Goal: Book appointment/travel/reservation

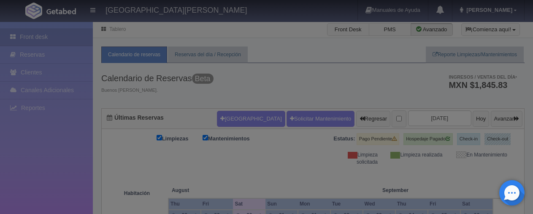
checkbox input "false"
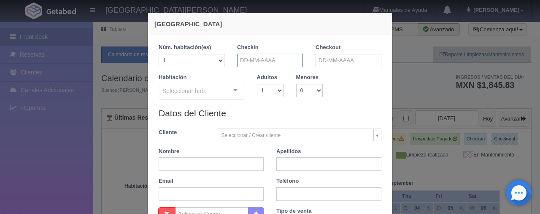
click at [266, 57] on input "text" at bounding box center [270, 61] width 66 height 14
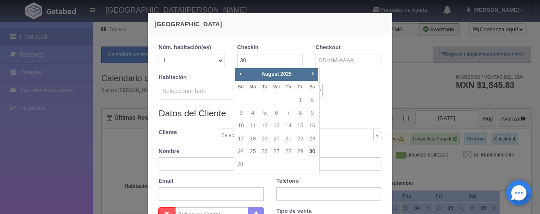
drag, startPoint x: 313, startPoint y: 152, endPoint x: 319, endPoint y: 128, distance: 25.0
click at [313, 152] on link "30" at bounding box center [312, 151] width 11 height 12
type input "30-08-2025"
checkbox input "false"
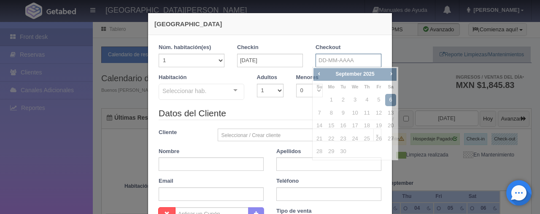
click at [342, 62] on input "text" at bounding box center [349, 61] width 66 height 14
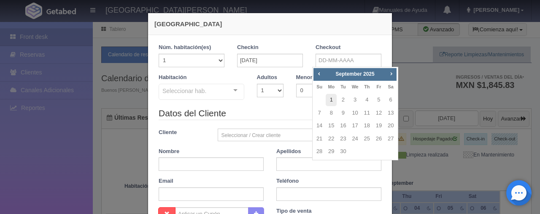
click at [332, 99] on link "1" at bounding box center [331, 100] width 11 height 12
type input "01-09-2025"
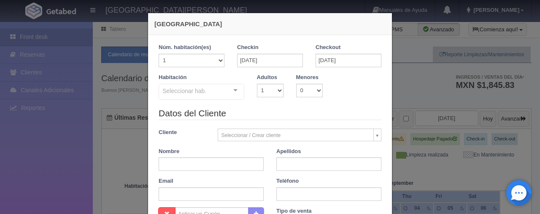
checkbox input "false"
click at [276, 90] on select "1 2 3 4 5 6 7 8 9 10" at bounding box center [270, 91] width 27 height 14
select select "2"
click at [257, 84] on select "1 2 3 4 5 6 7 8 9 10" at bounding box center [270, 91] width 27 height 14
checkbox input "false"
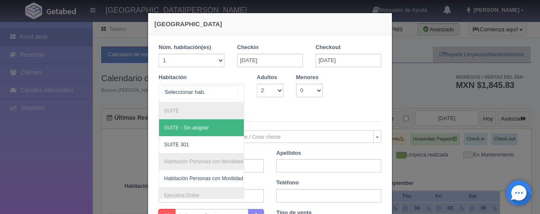
click at [228, 92] on div "SUITE SUITE - Sin asignar SUITE 301 Habitación Personas con Movilidad Reducida …" at bounding box center [202, 93] width 86 height 19
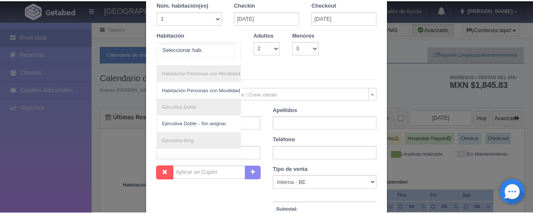
scroll to position [3, 0]
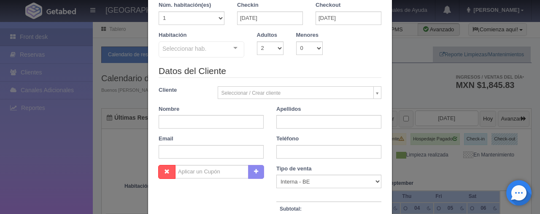
click at [431, 65] on div "Nueva Reserva 1 Núm. habitación(es) 1 2 3 4 5 6 7 8 9 10 11 12 13 14 15 16 17 1…" at bounding box center [270, 107] width 540 height 214
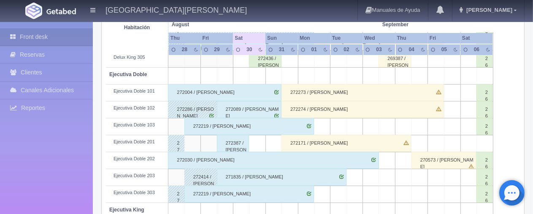
scroll to position [136, 0]
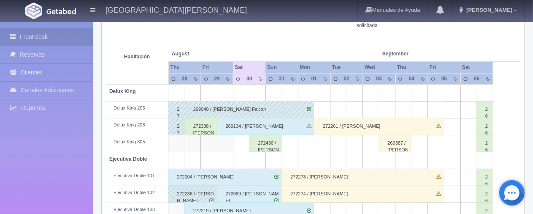
click at [257, 147] on div "272436 / [PERSON_NAME]" at bounding box center [265, 143] width 32 height 17
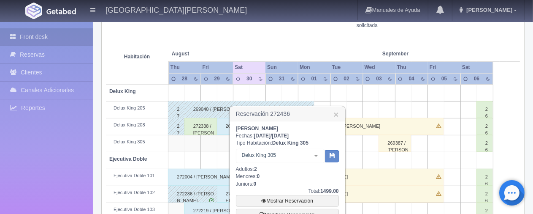
scroll to position [179, 0]
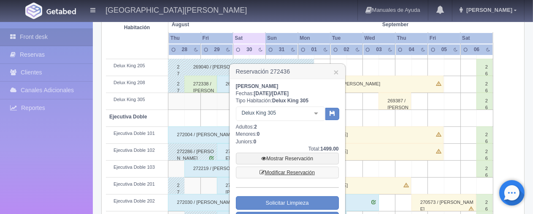
click at [296, 170] on link "Modificar Reservación" at bounding box center [287, 172] width 103 height 12
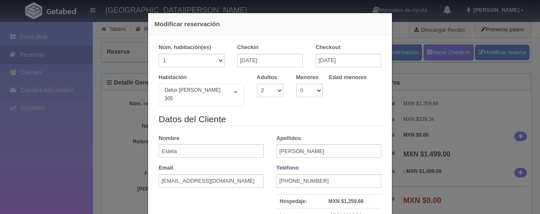
select select "2"
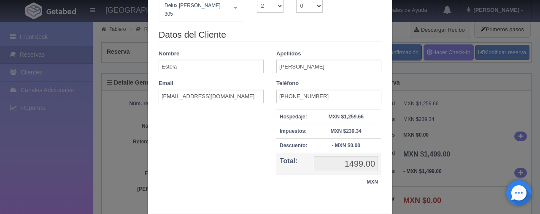
scroll to position [42, 0]
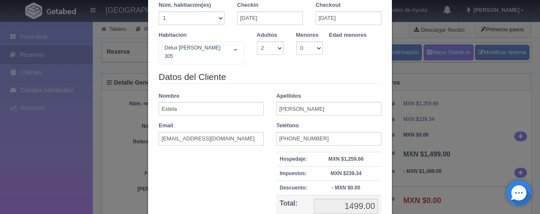
click at [231, 53] on div at bounding box center [235, 50] width 17 height 16
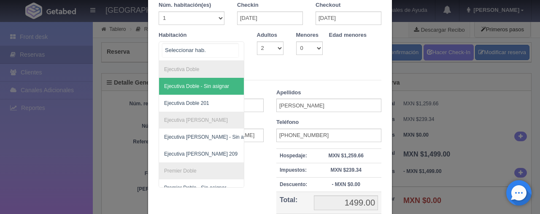
scroll to position [127, 0]
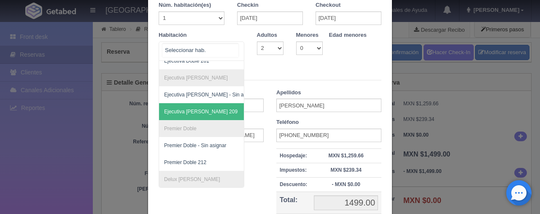
click at [203, 114] on span "Ejecutiva [PERSON_NAME] 209" at bounding box center [230, 111] width 142 height 17
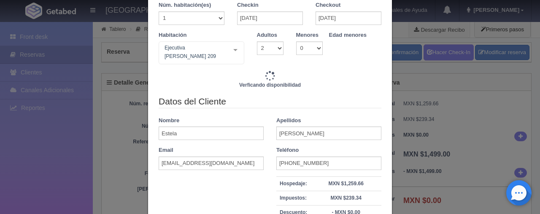
type input "1549.00"
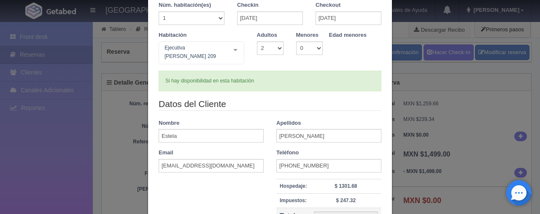
scroll to position [143, 0]
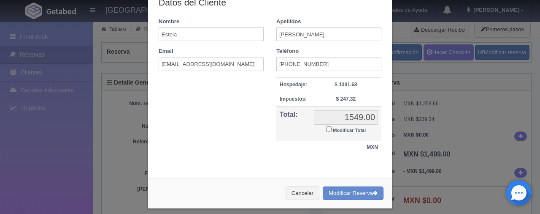
click at [326, 126] on input "Modificar Total" at bounding box center [328, 128] width 5 height 5
checkbox input "true"
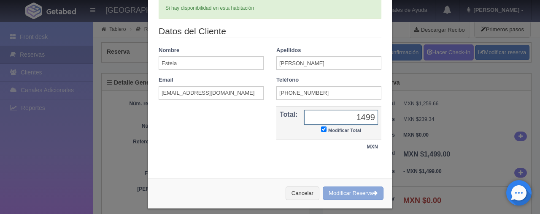
type input "1499"
click at [339, 190] on button "Modificar Reserva" at bounding box center [353, 193] width 61 height 14
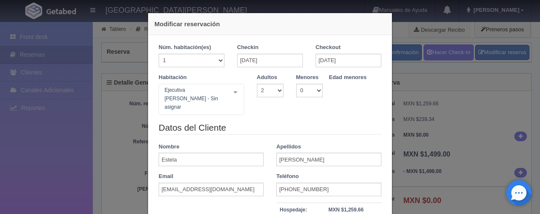
select select "2"
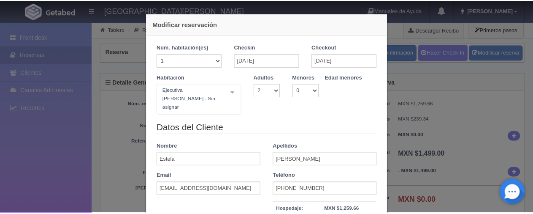
scroll to position [120, 0]
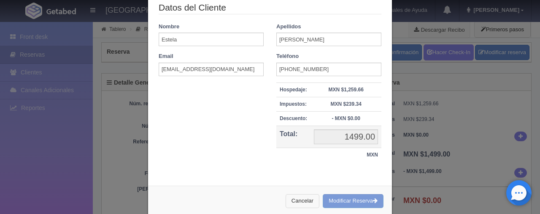
click at [292, 194] on button "Cancelar" at bounding box center [303, 201] width 34 height 14
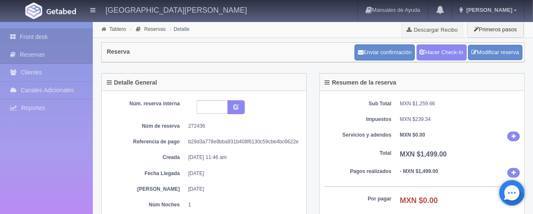
click at [38, 38] on link "Front desk" at bounding box center [46, 36] width 93 height 17
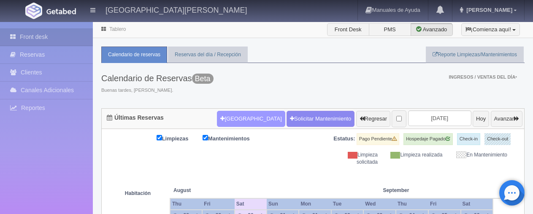
click at [229, 117] on button "[GEOGRAPHIC_DATA]" at bounding box center [251, 119] width 68 height 16
click at [233, 119] on button "[GEOGRAPHIC_DATA]" at bounding box center [251, 119] width 68 height 16
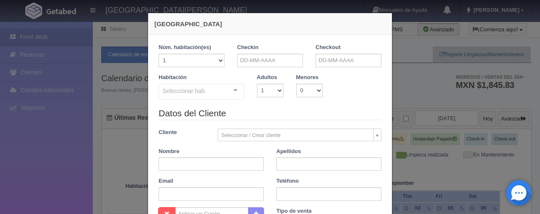
checkbox input "false"
click at [275, 62] on input "text" at bounding box center [270, 61] width 66 height 14
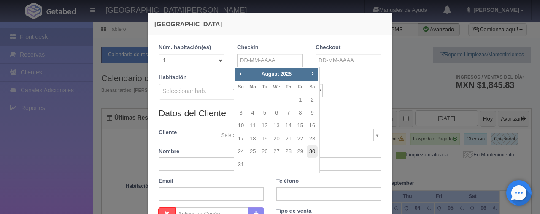
click at [311, 151] on link "30" at bounding box center [312, 151] width 11 height 12
type input "30-08-2025"
checkbox input "false"
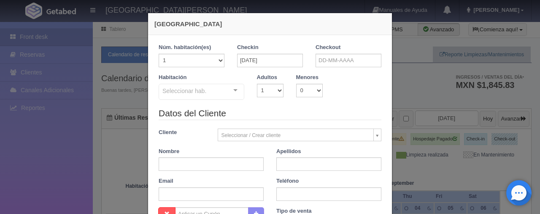
click at [319, 52] on div "Checkout" at bounding box center [349, 55] width 66 height 24
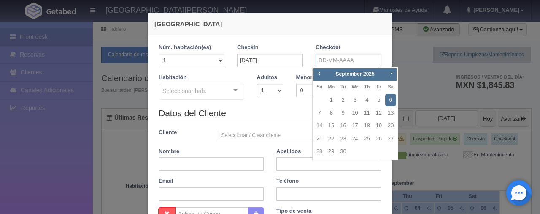
click at [326, 57] on input "text" at bounding box center [349, 61] width 66 height 14
click at [319, 73] on span "Prev" at bounding box center [319, 73] width 7 height 7
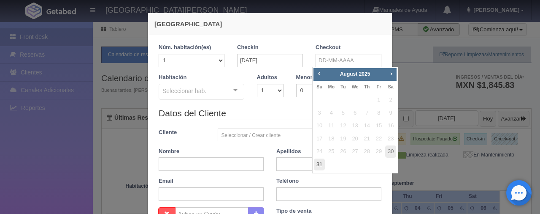
click at [320, 165] on link "31" at bounding box center [319, 164] width 11 height 12
type input "31-08-2025"
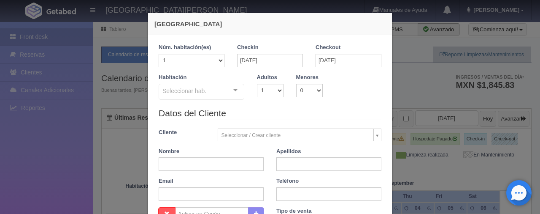
checkbox input "false"
click at [262, 90] on select "1 2 3 4 5 6 7 8 9 10" at bounding box center [270, 91] width 27 height 14
select select "2"
click at [257, 84] on select "1 2 3 4 5 6 7 8 9 10" at bounding box center [270, 91] width 27 height 14
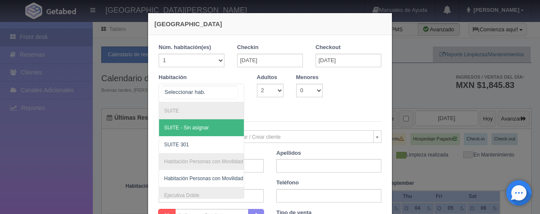
click at [235, 94] on div at bounding box center [235, 90] width 17 height 13
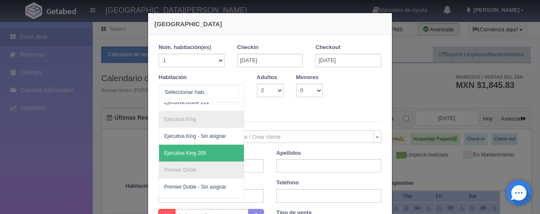
scroll to position [197, 0]
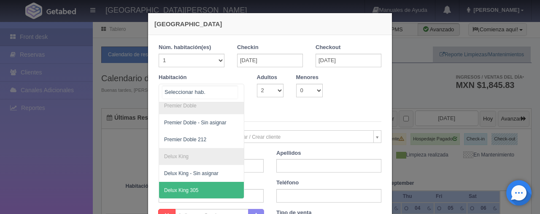
click at [208, 181] on span "Delux King 305" at bounding box center [230, 189] width 142 height 17
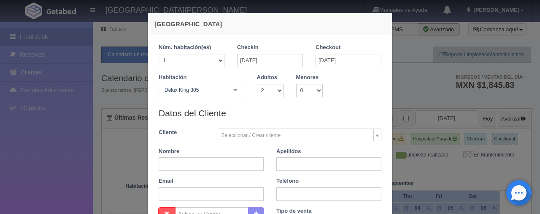
checkbox input "false"
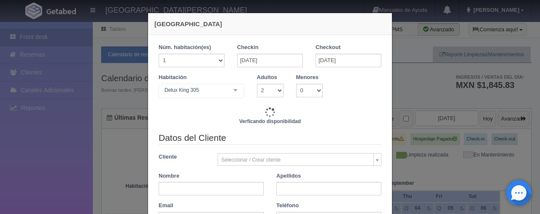
type input "1499.00"
checkbox input "false"
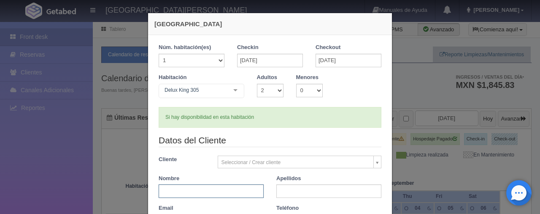
click at [207, 190] on input "text" at bounding box center [211, 191] width 105 height 14
type input "Mayra Reinoso"
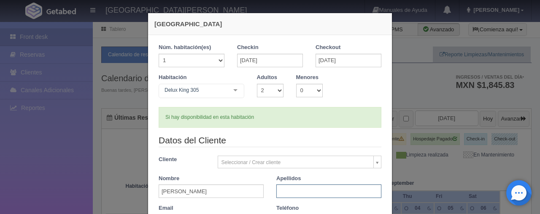
click at [329, 192] on input "text" at bounding box center [328, 191] width 105 height 14
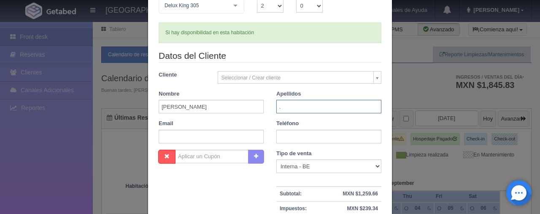
type input "."
click at [287, 134] on input "text" at bounding box center [328, 137] width 105 height 14
type input "9096955482"
click at [306, 171] on select "Correo Electronico Interna - BE Llamada OTA Externa Otro WALK IN" at bounding box center [328, 166] width 105 height 14
select select "extota"
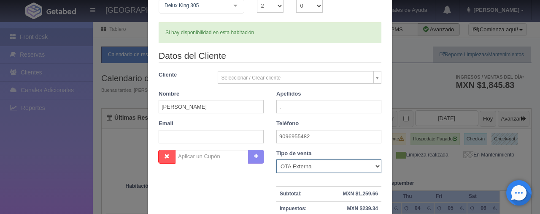
click at [276, 159] on select "Correo Electronico Interna - BE Llamada OTA Externa Otro WALK IN" at bounding box center [328, 166] width 105 height 14
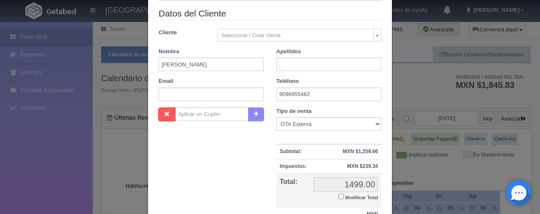
click at [341, 198] on label "Modificar Total" at bounding box center [358, 197] width 40 height 10
click at [341, 198] on input "Modificar Total" at bounding box center [340, 195] width 5 height 5
checkbox input "true"
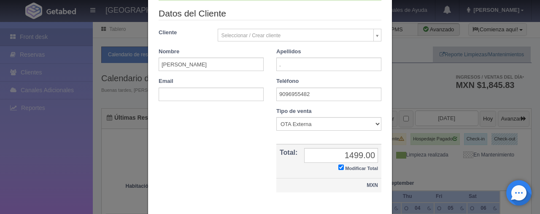
click at [278, 178] on td "MXN" at bounding box center [328, 185] width 105 height 14
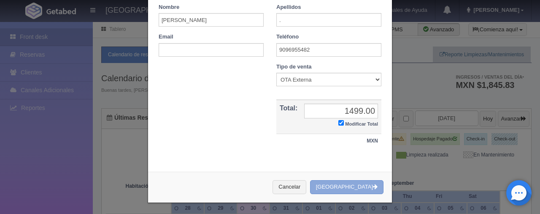
click at [348, 189] on button "[GEOGRAPHIC_DATA]" at bounding box center [346, 187] width 73 height 14
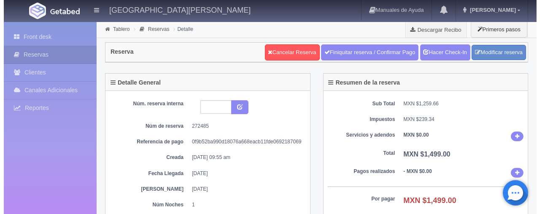
scroll to position [169, 0]
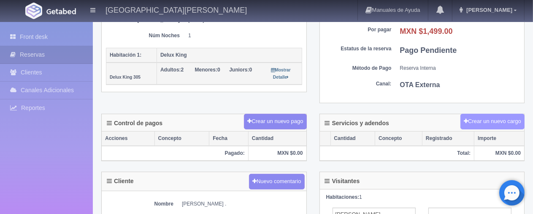
click at [488, 121] on button "Crear un nuevo cargo" at bounding box center [492, 122] width 64 height 16
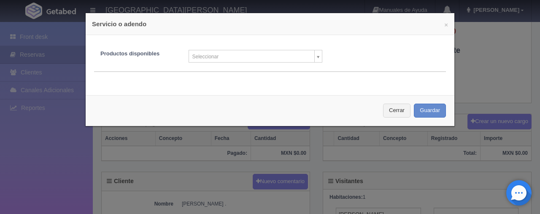
click at [271, 47] on div "Productos disponibles Seleccionar Producto nuevo Masaje relajante Kit de costur…" at bounding box center [270, 52] width 365 height 19
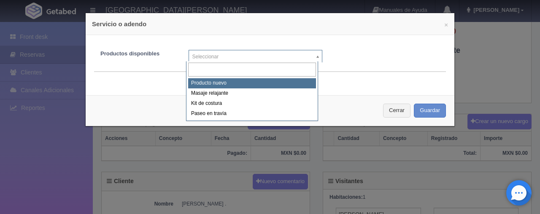
drag, startPoint x: 271, startPoint y: 53, endPoint x: 270, endPoint y: 60, distance: 7.2
click at [271, 53] on body "[GEOGRAPHIC_DATA][PERSON_NAME] Manuales de Ayuda Actualizaciones recientes [PER…" at bounding box center [270, 122] width 540 height 541
select select "0"
type input "1"
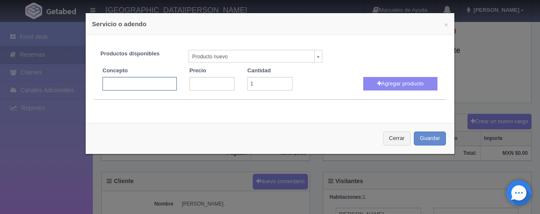
click at [132, 85] on input "text" at bounding box center [140, 84] width 74 height 14
type input "persona extra"
click at [212, 91] on div "Productos disponibles Producto nuevo Producto nuevo Masaje relajante Kit de cos…" at bounding box center [270, 71] width 352 height 56
click at [213, 85] on input "number" at bounding box center [211, 84] width 45 height 14
type input "200"
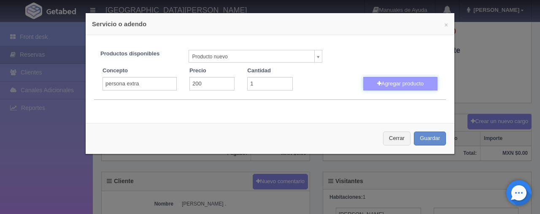
click at [401, 82] on button "Agregar producto" at bounding box center [400, 84] width 74 height 14
select select
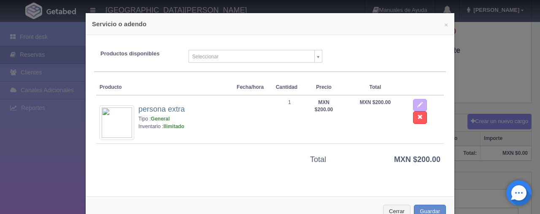
scroll to position [24, 0]
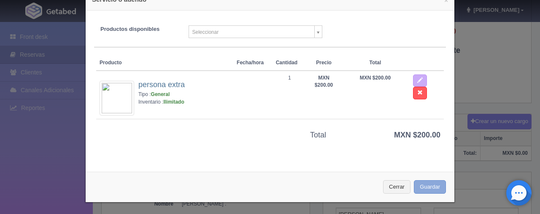
click at [426, 187] on button "Guardar" at bounding box center [430, 187] width 32 height 14
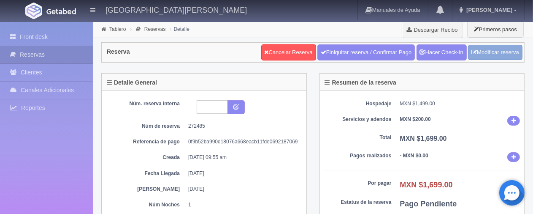
click at [488, 55] on link "Modificar reserva" at bounding box center [495, 53] width 54 height 16
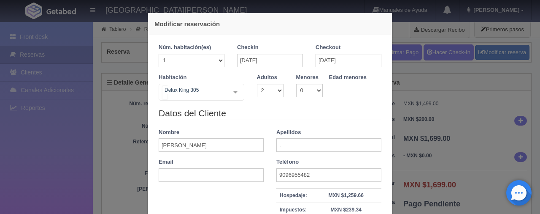
click at [214, 97] on div "Delux King 305" at bounding box center [202, 92] width 86 height 17
click at [267, 89] on select "1 2 3 4 5 6 7 8 9 10" at bounding box center [270, 91] width 27 height 14
select select "1"
click at [257, 84] on select "1 2 3 4 5 6 7 8 9 10" at bounding box center [270, 91] width 27 height 14
checkbox input "false"
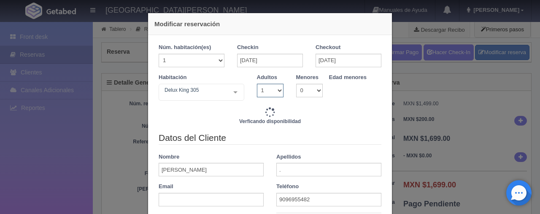
type input "1299.00"
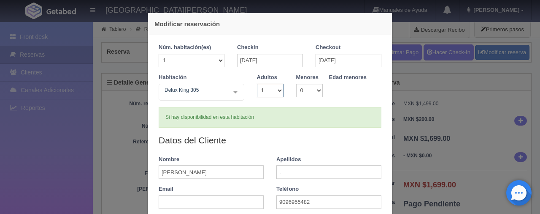
click at [268, 90] on select "1 2 3 4 5 6 7 8 9 10" at bounding box center [270, 91] width 27 height 14
select select "2"
click at [257, 84] on select "1 2 3 4 5 6 7 8 9 10" at bounding box center [270, 91] width 27 height 14
checkbox input "false"
type input "1499.00"
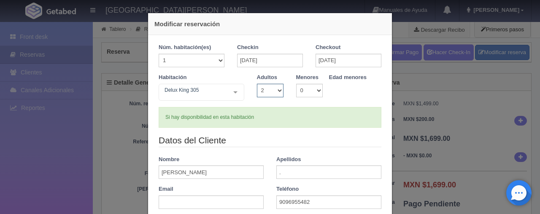
scroll to position [84, 0]
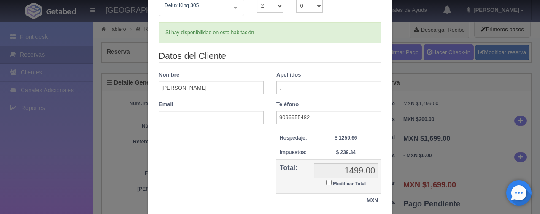
click at [327, 182] on input "Modificar Total" at bounding box center [328, 181] width 5 height 5
checkbox input "true"
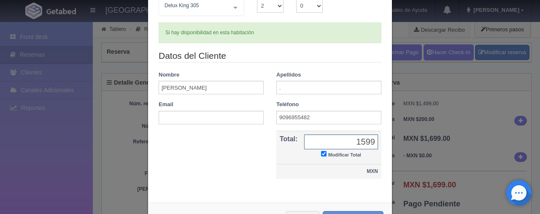
scroll to position [115, 0]
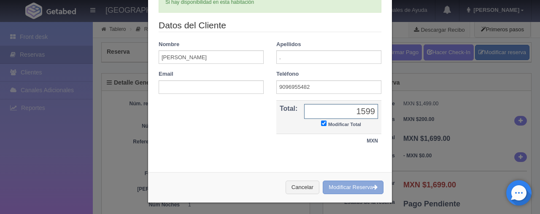
type input "1599"
click at [355, 185] on button "Modificar Reserva" at bounding box center [353, 187] width 61 height 14
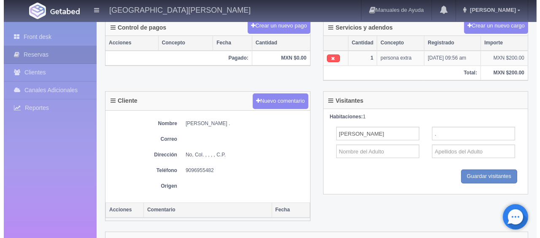
scroll to position [169, 0]
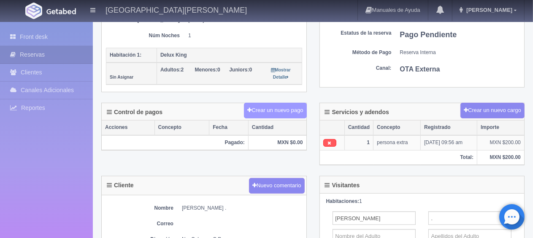
click at [279, 110] on button "Crear un nuevo pago" at bounding box center [275, 111] width 62 height 16
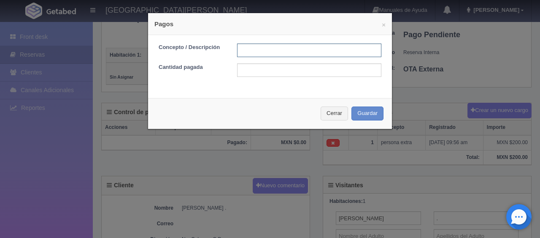
click at [281, 53] on input "text" at bounding box center [309, 50] width 144 height 14
type input "Total Tarjeta"
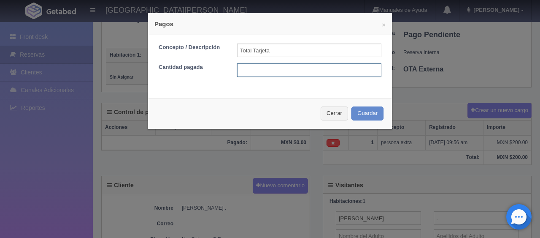
click at [293, 71] on input "text" at bounding box center [309, 70] width 144 height 14
type input "1799"
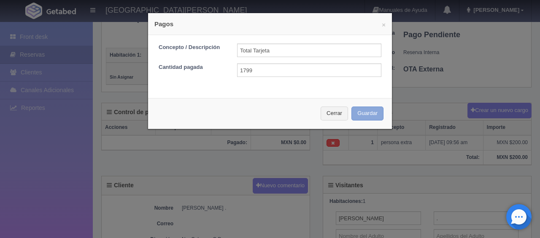
click at [360, 116] on button "Guardar" at bounding box center [368, 113] width 32 height 14
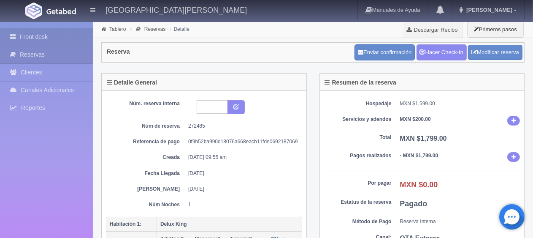
click at [52, 38] on link "Front desk" at bounding box center [46, 36] width 93 height 17
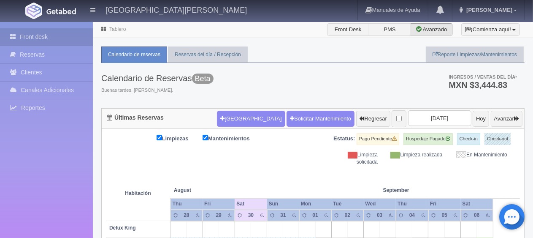
click at [351, 95] on div "Calendario de Reservas Beta Buenas tardes, [PERSON_NAME]. Ingresos / Ventas del…" at bounding box center [312, 85] width 423 height 45
